Goal: Task Accomplishment & Management: Complete application form

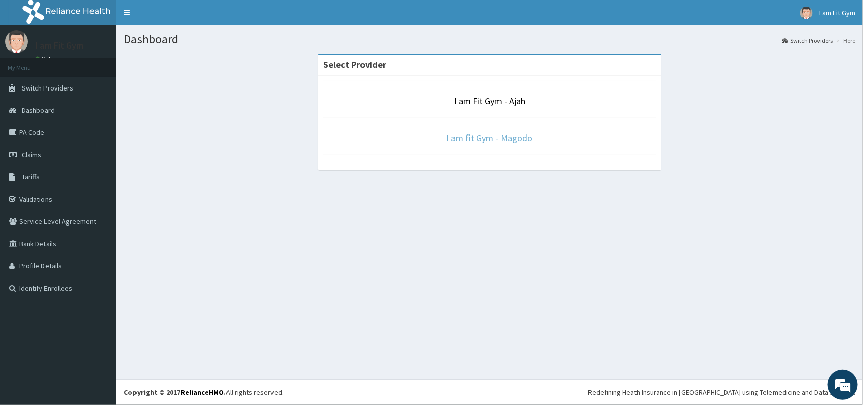
click at [516, 140] on link "I am fit Gym - Magodo" at bounding box center [490, 138] width 86 height 12
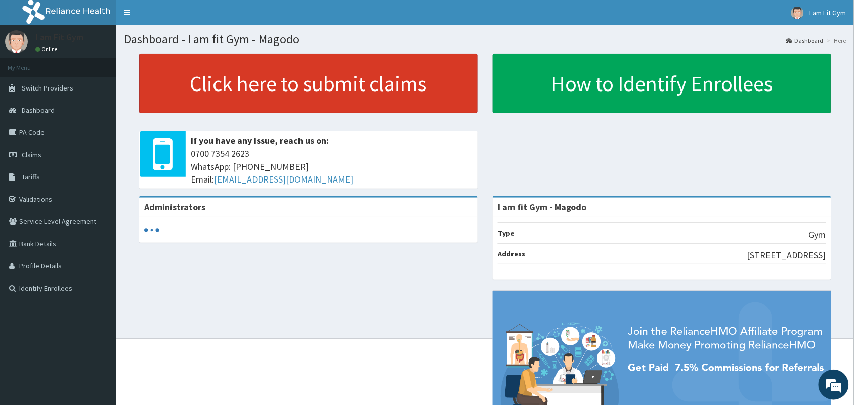
click at [335, 76] on link "Click here to submit claims" at bounding box center [308, 84] width 338 height 60
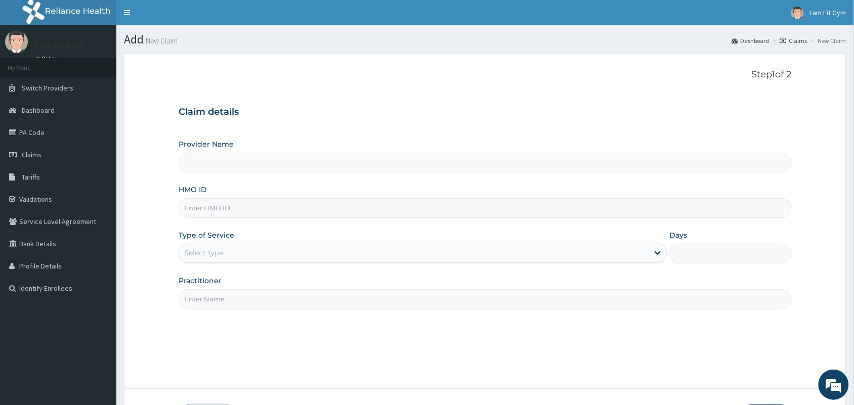
type input "I am fit Gym - Magodo"
type input "1"
click at [274, 205] on input "HMO ID" at bounding box center [485, 208] width 613 height 20
type input "sys/10045/a"
click at [313, 304] on input "Practitioner" at bounding box center [485, 299] width 613 height 20
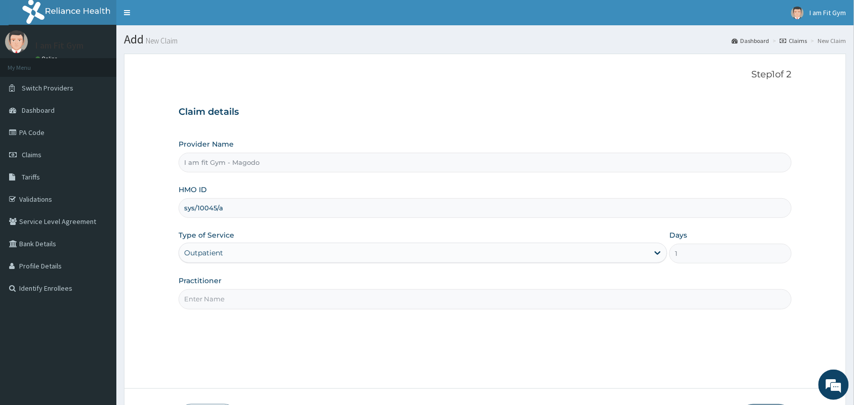
type input "RAZZIE"
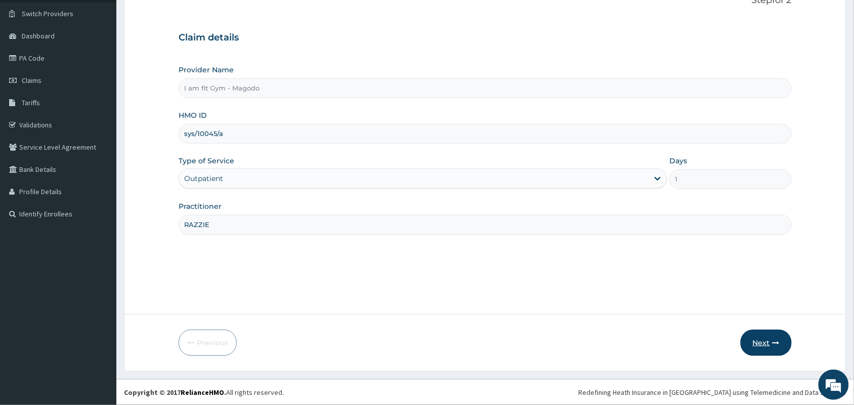
click at [755, 334] on button "Next" at bounding box center [765, 343] width 51 height 26
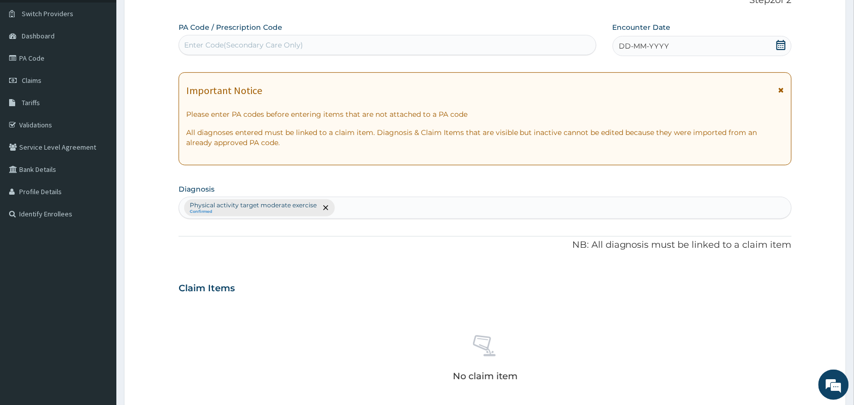
click at [780, 43] on icon at bounding box center [780, 45] width 9 height 10
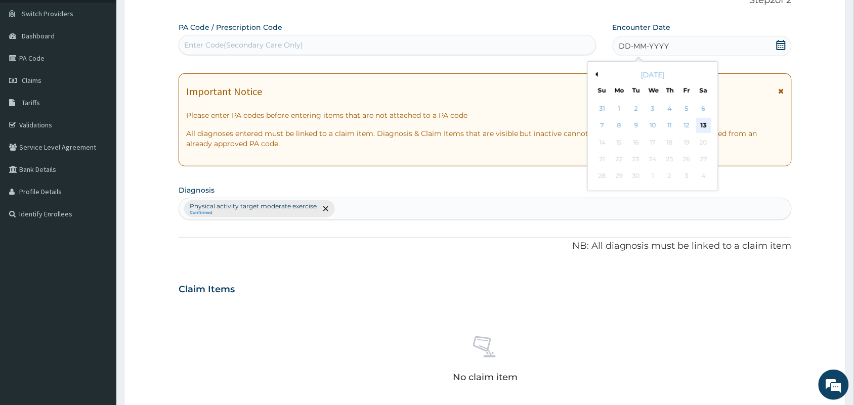
click at [699, 126] on div "13" at bounding box center [703, 125] width 15 height 15
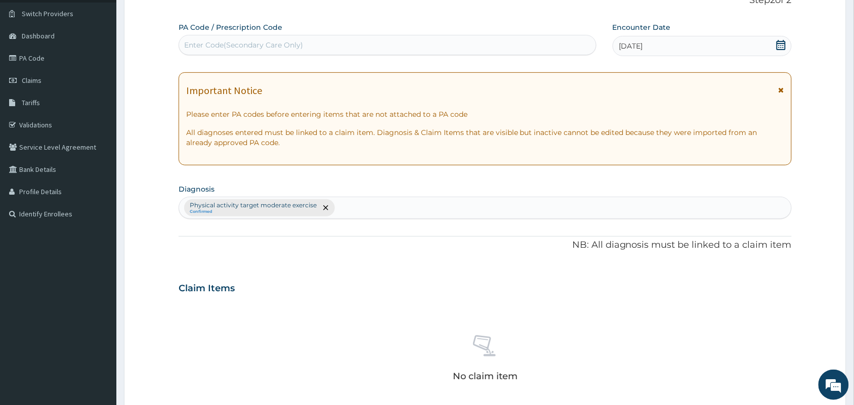
click at [423, 52] on div "Enter Code(Secondary Care Only)" at bounding box center [387, 45] width 417 height 16
click at [395, 42] on div "Enter Code(Secondary Care Only)" at bounding box center [387, 45] width 417 height 16
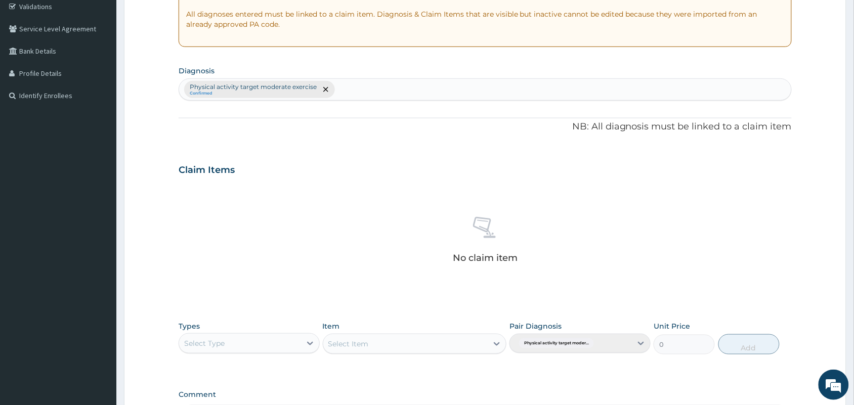
scroll to position [325, 0]
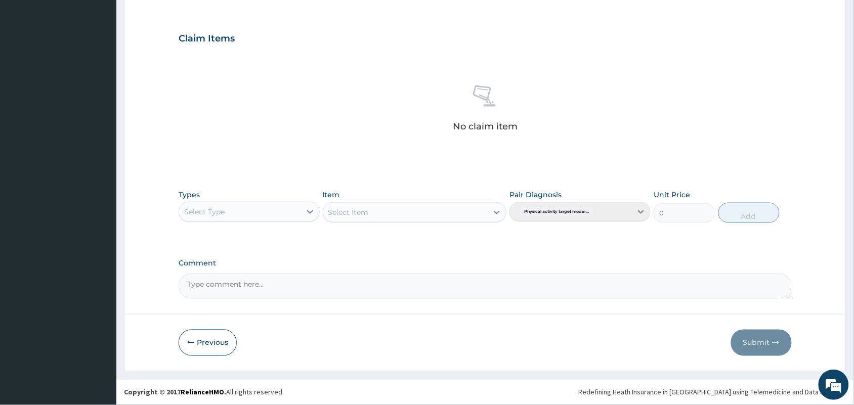
type input "PA/E000F1"
click at [278, 211] on div "Select Type" at bounding box center [240, 212] width 122 height 16
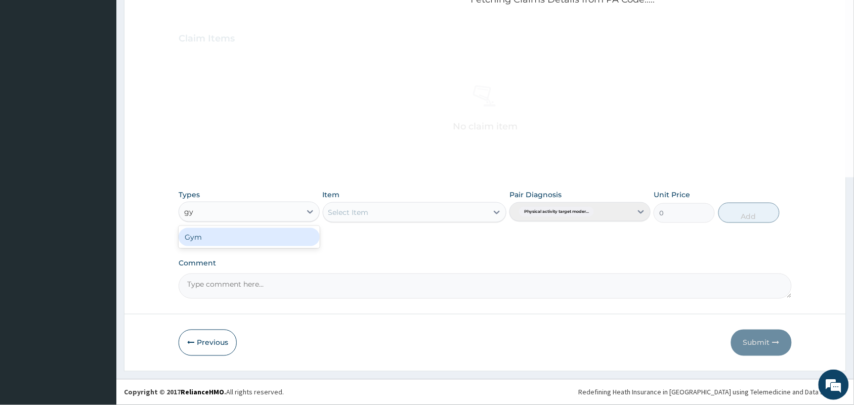
type input "gym"
click at [307, 237] on div "Gym" at bounding box center [249, 237] width 141 height 18
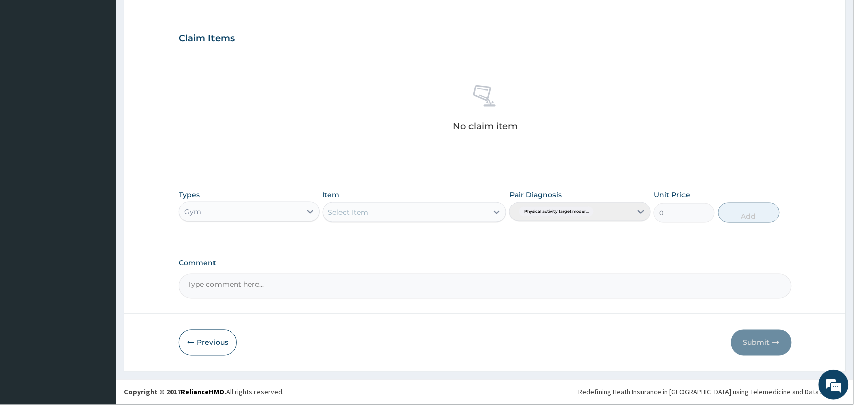
click at [403, 196] on div "Item Select Item" at bounding box center [415, 206] width 184 height 33
click at [415, 215] on div "Select Item" at bounding box center [405, 212] width 165 height 16
click at [470, 234] on div "PER SESSION" at bounding box center [415, 238] width 184 height 18
click at [742, 216] on button "Add" at bounding box center [748, 213] width 61 height 20
type input "0"
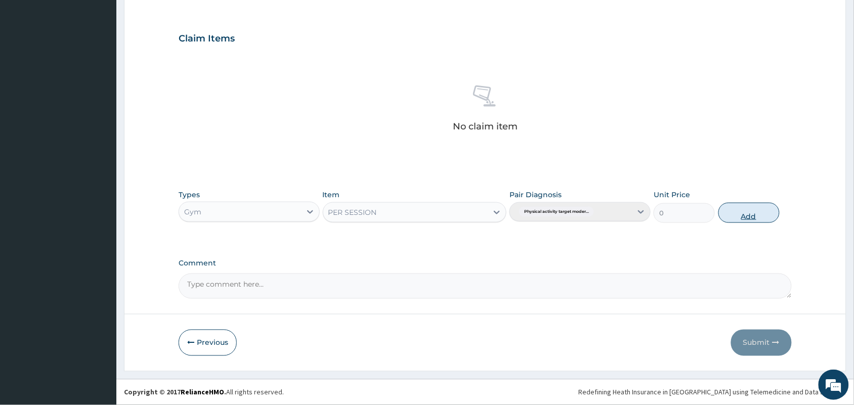
scroll to position [276, 0]
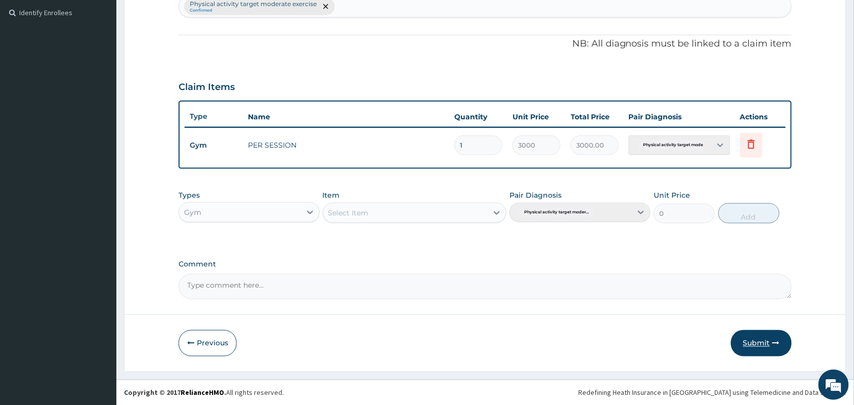
click at [757, 353] on button "Submit" at bounding box center [761, 343] width 61 height 26
